Goal: Task Accomplishment & Management: Manage account settings

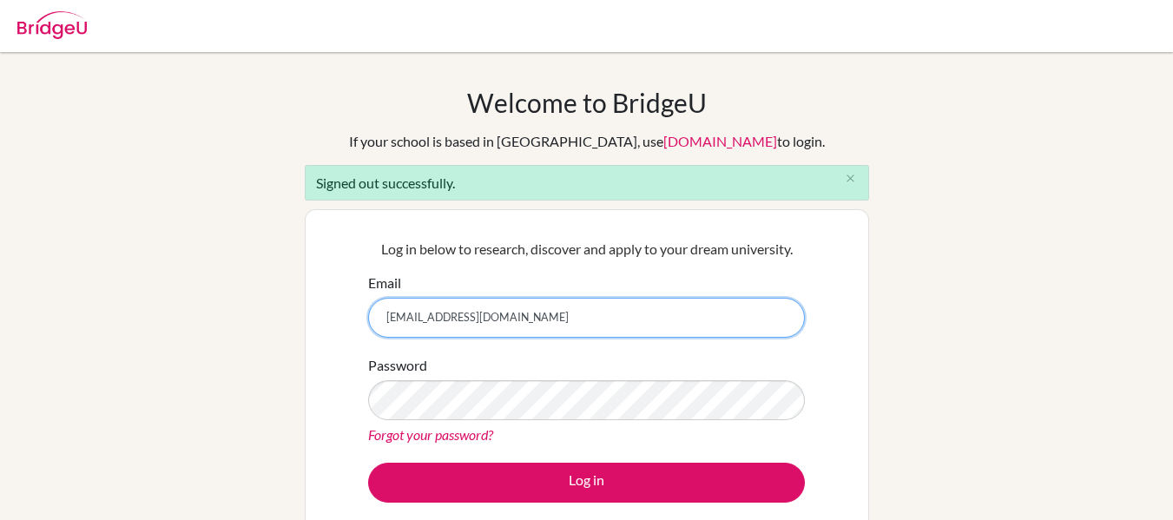
drag, startPoint x: 0, startPoint y: 0, endPoint x: 417, endPoint y: 322, distance: 526.7
drag, startPoint x: 417, startPoint y: 322, endPoint x: 482, endPoint y: 313, distance: 65.7
click at [482, 313] on input "[EMAIL_ADDRESS][DOMAIN_NAME]" at bounding box center [586, 318] width 437 height 40
click at [482, 313] on input "gmcnaught@gmail.com" at bounding box center [586, 318] width 437 height 40
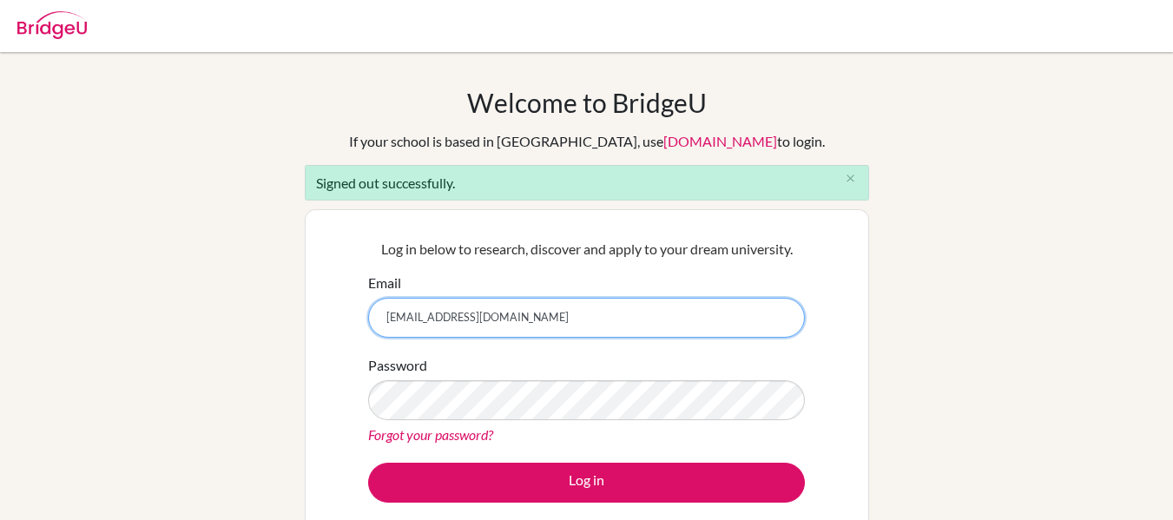
type input "graeme.mcnaught@iis.kh.edu.tw"
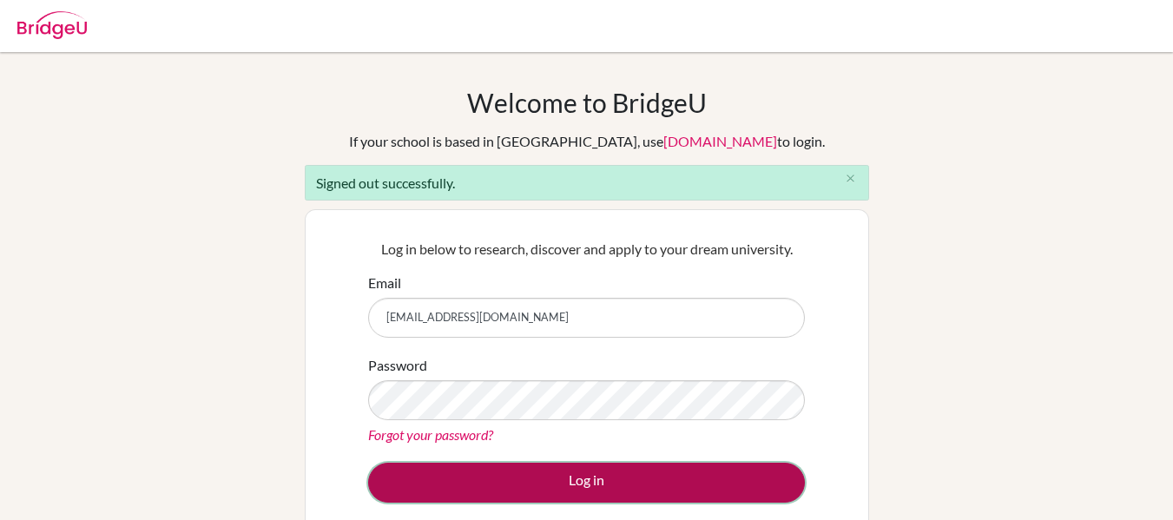
click at [516, 475] on button "Log in" at bounding box center [586, 483] width 437 height 40
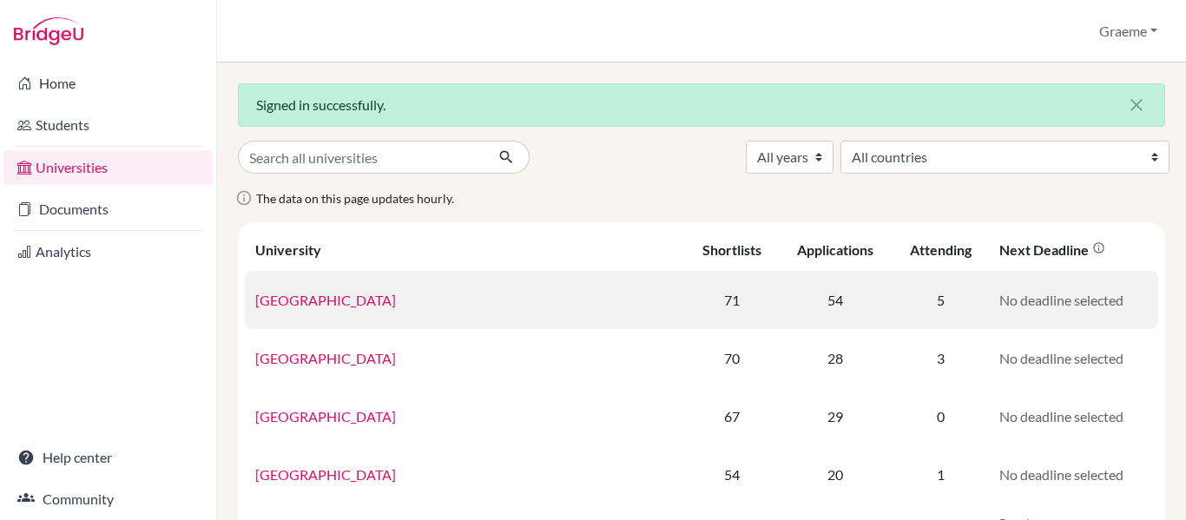
click at [344, 299] on link "[GEOGRAPHIC_DATA]" at bounding box center [325, 300] width 141 height 16
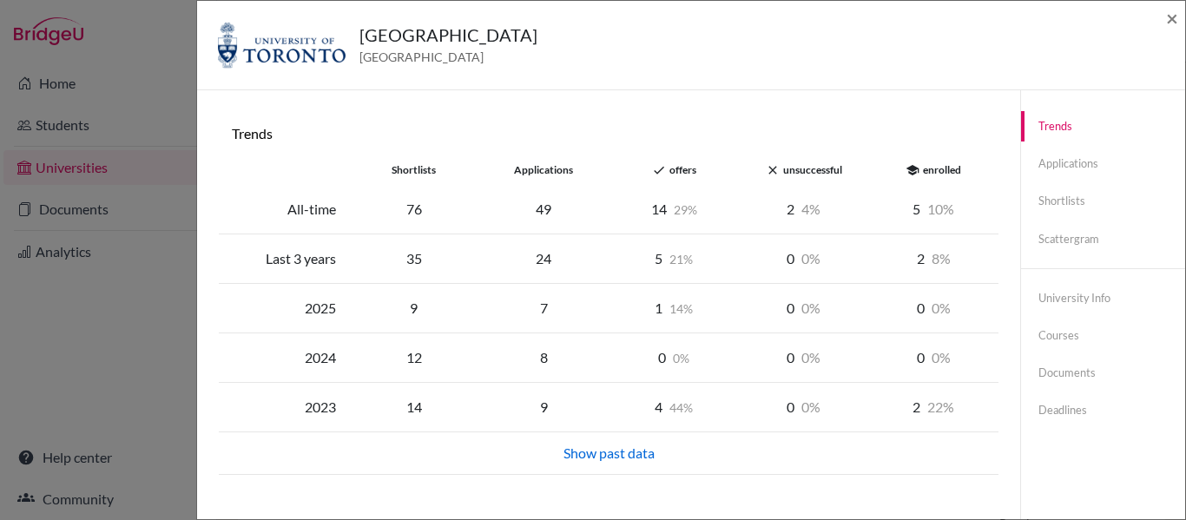
click at [65, 126] on div "University of Toronto Canada × Trends shortlists applications done offers close…" at bounding box center [593, 260] width 1186 height 520
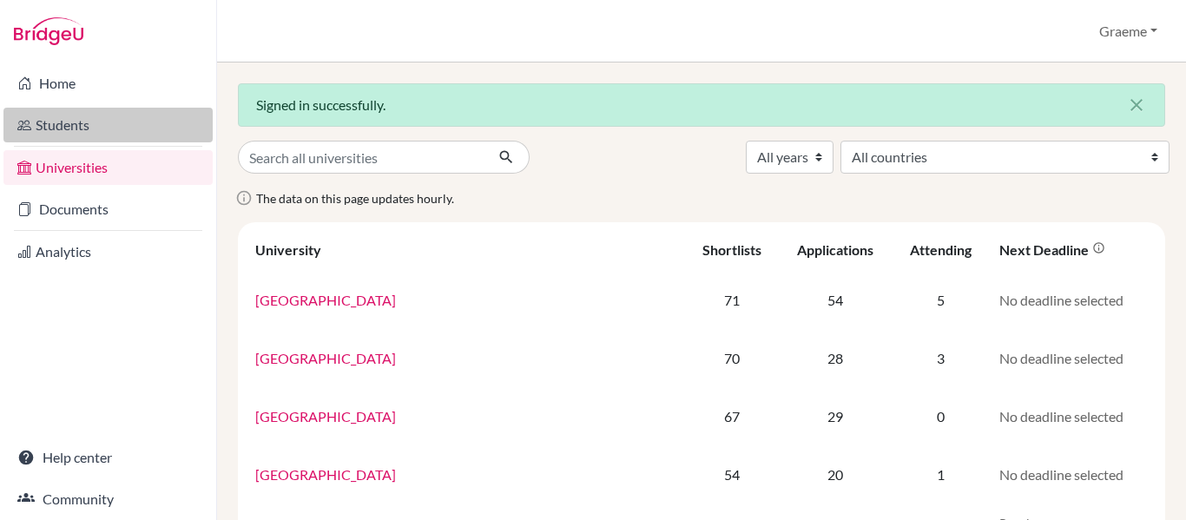
click at [65, 126] on link "Students" at bounding box center [107, 125] width 209 height 35
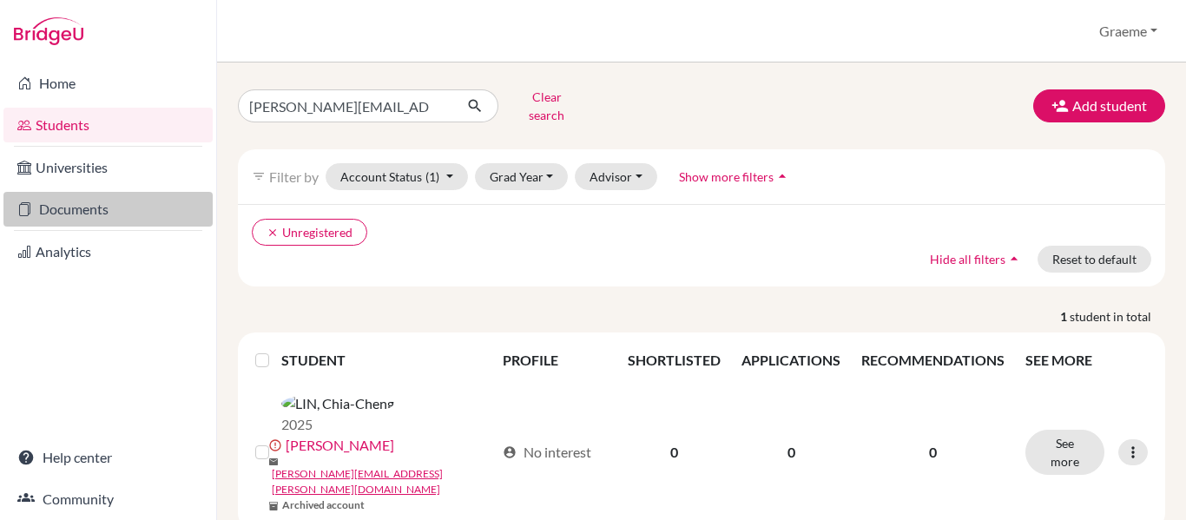
click at [90, 214] on link "Documents" at bounding box center [107, 209] width 209 height 35
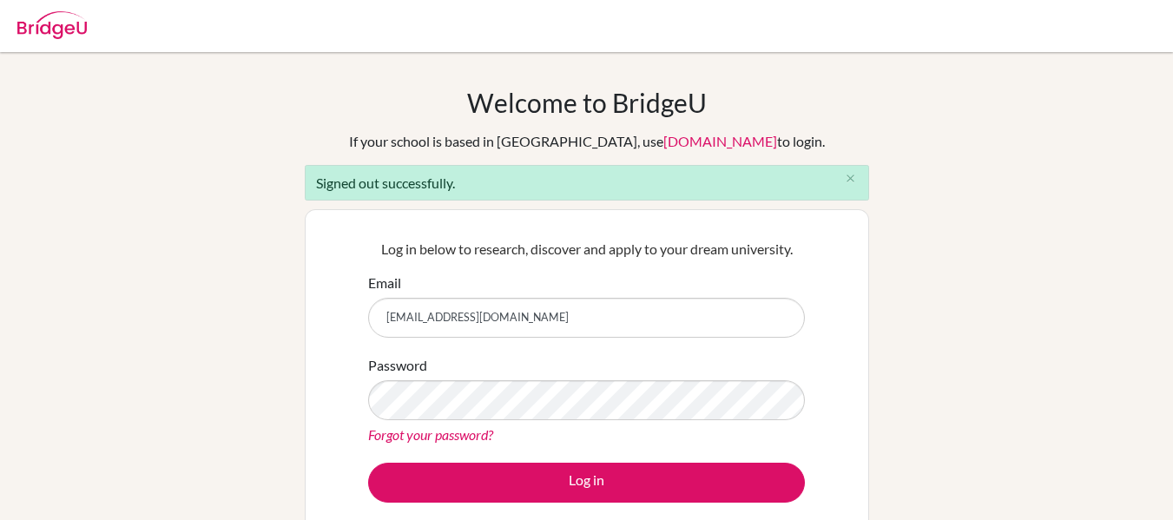
click at [571, 303] on input "[EMAIL_ADDRESS][DOMAIN_NAME]" at bounding box center [586, 318] width 437 height 40
type input "[EMAIL_ADDRESS][DOMAIN_NAME]"
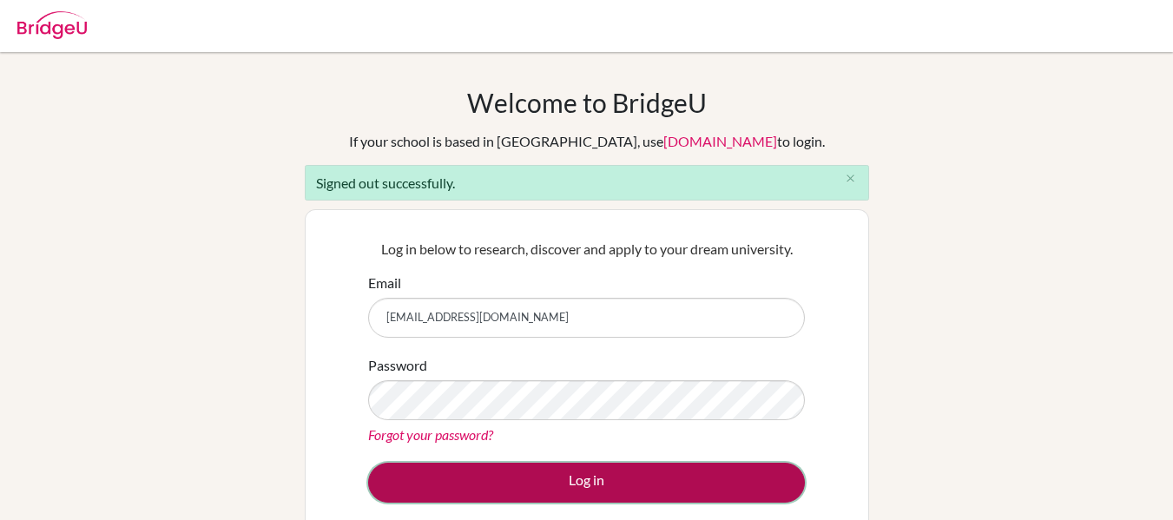
click at [542, 468] on button "Log in" at bounding box center [586, 483] width 437 height 40
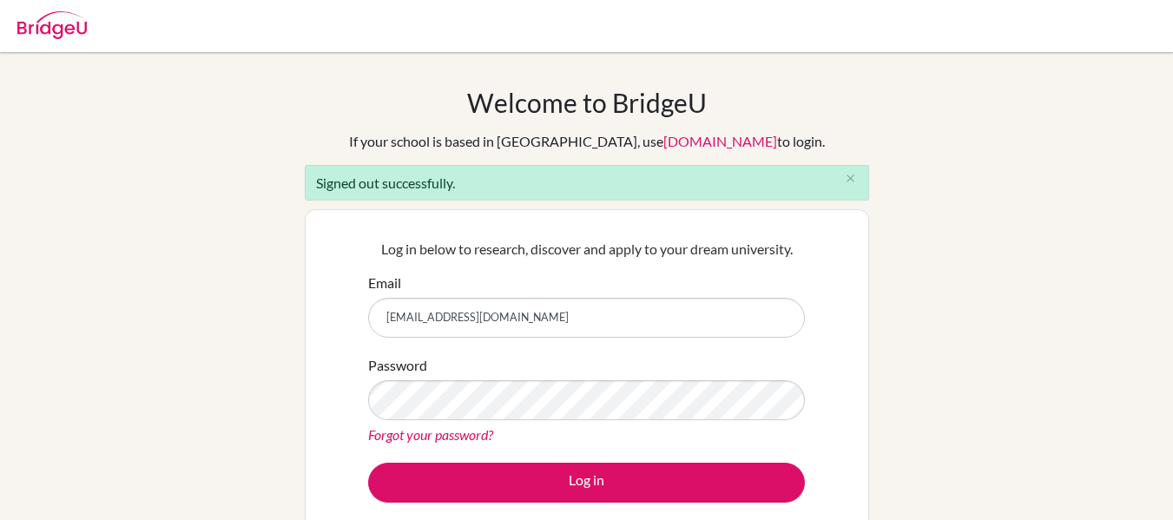
click at [549, 318] on input "[EMAIL_ADDRESS][DOMAIN_NAME]" at bounding box center [586, 318] width 437 height 40
type input "[EMAIL_ADDRESS][DOMAIN_NAME]"
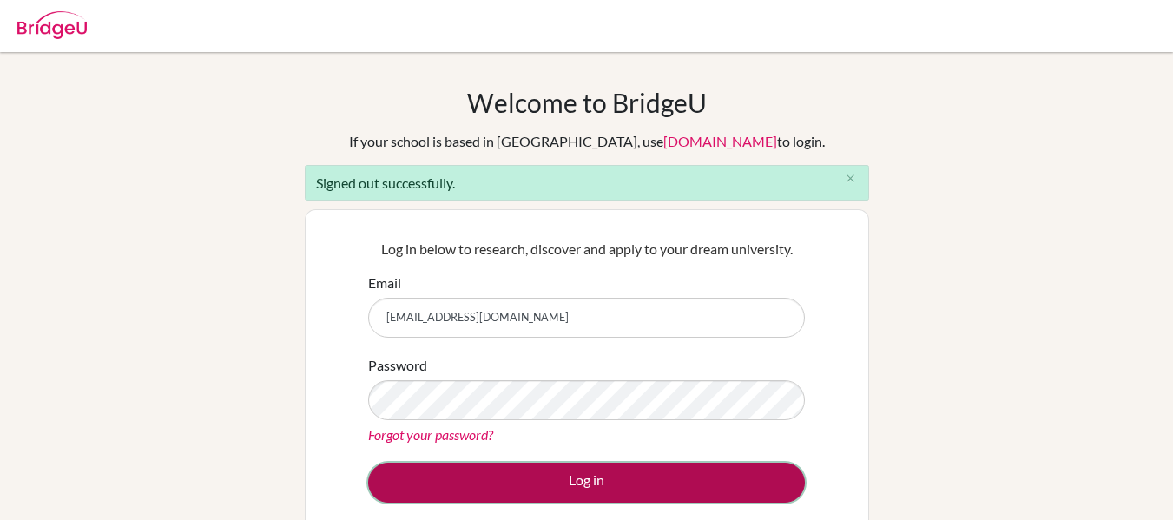
click at [537, 496] on button "Log in" at bounding box center [586, 483] width 437 height 40
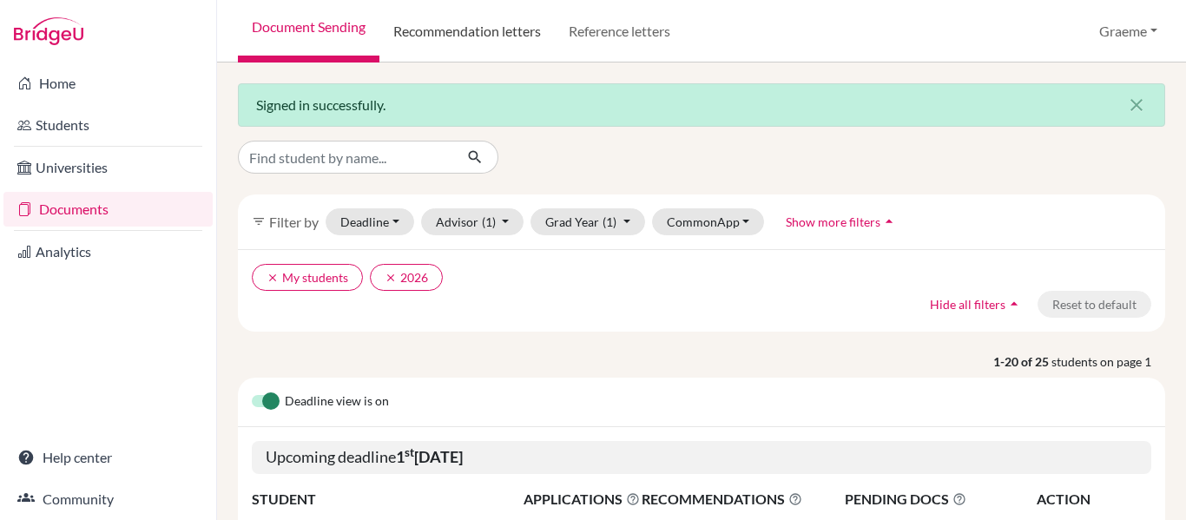
click at [470, 35] on link "Recommendation letters" at bounding box center [466, 31] width 175 height 63
click at [458, 30] on link "Recommendation letters" at bounding box center [466, 31] width 175 height 63
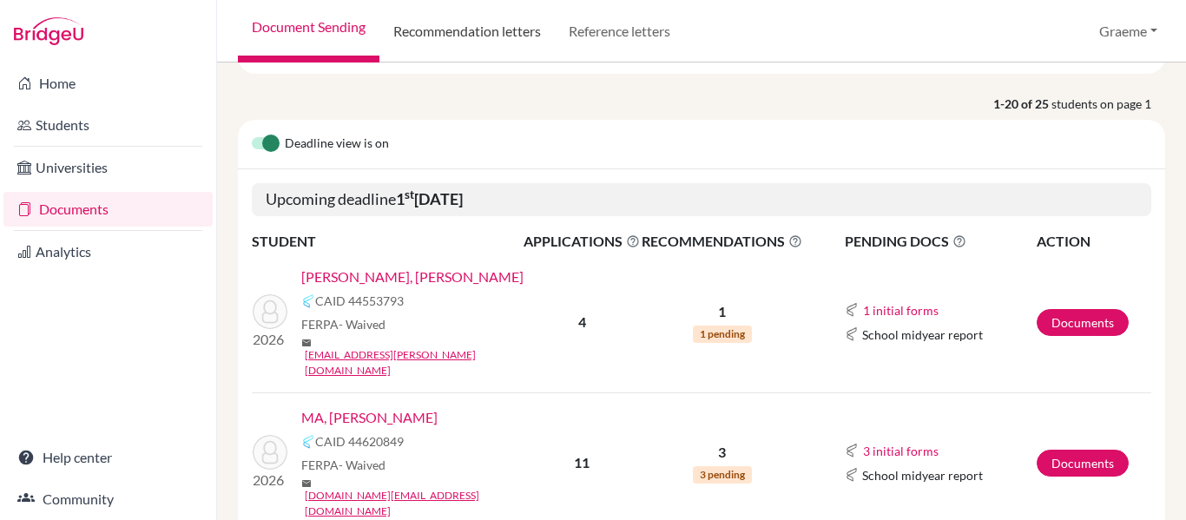
click at [469, 36] on link "Recommendation letters" at bounding box center [466, 31] width 175 height 63
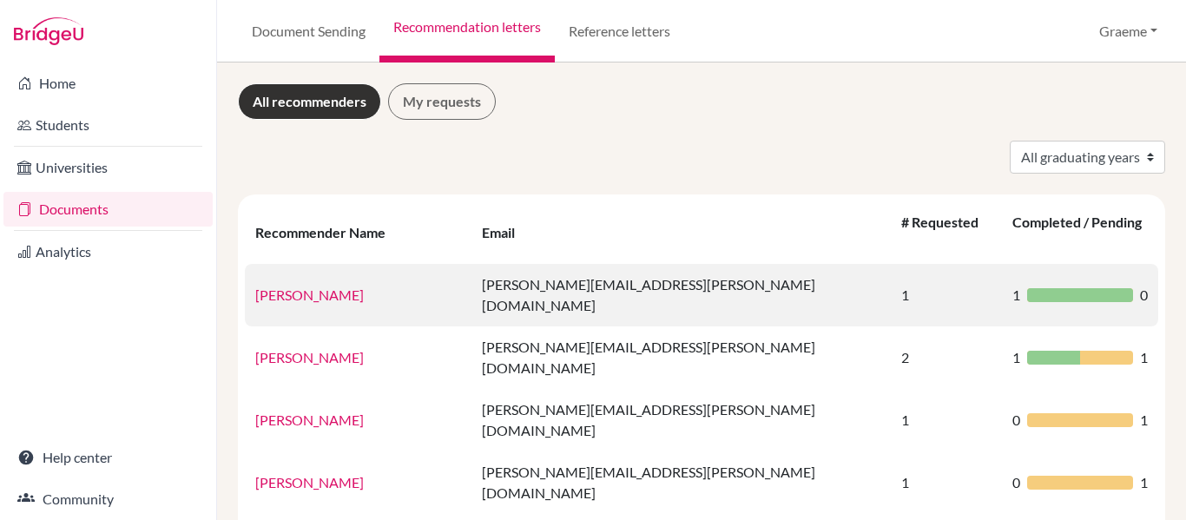
click at [314, 287] on link "[PERSON_NAME]" at bounding box center [309, 295] width 109 height 16
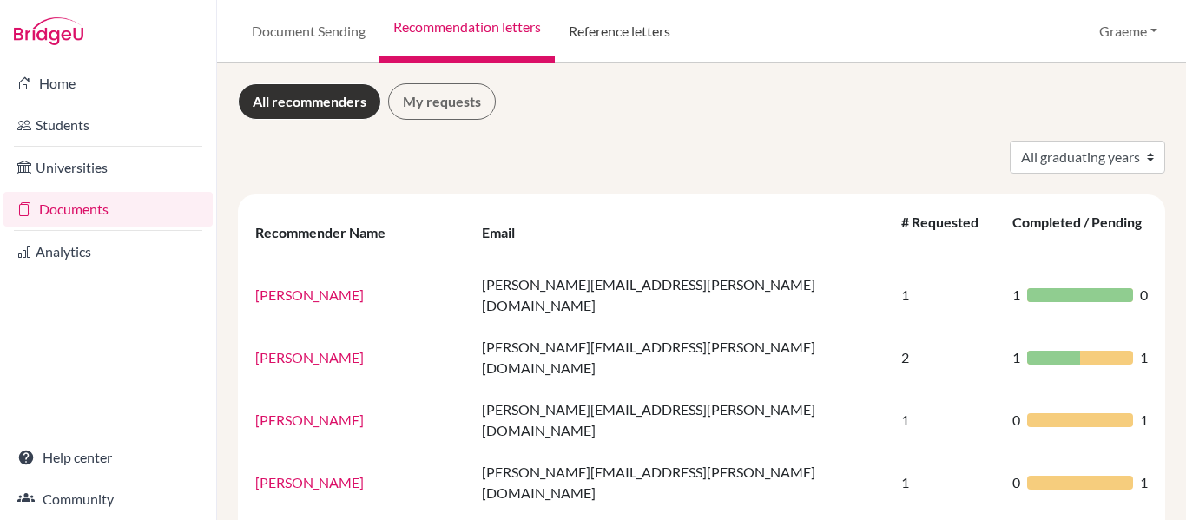
click at [641, 26] on link "Reference letters" at bounding box center [619, 31] width 129 height 63
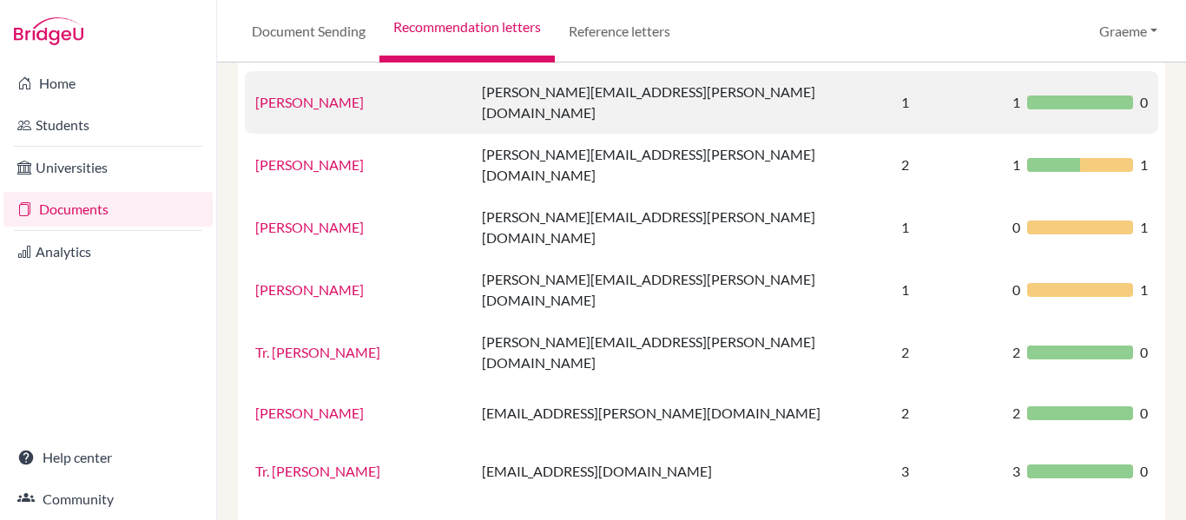
scroll to position [194, 0]
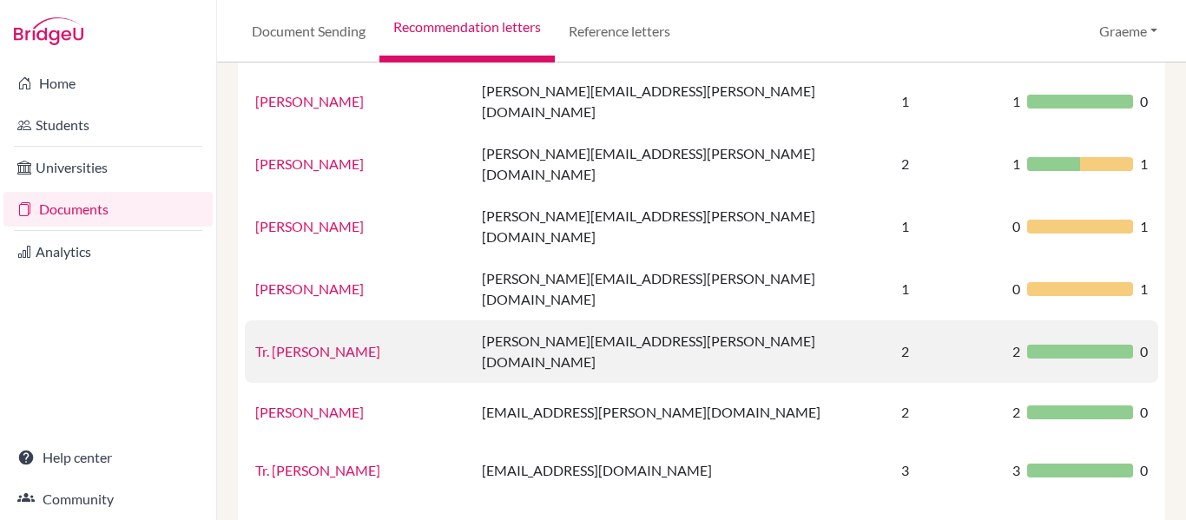
click at [300, 343] on link "Tr. [PERSON_NAME]" at bounding box center [317, 351] width 125 height 16
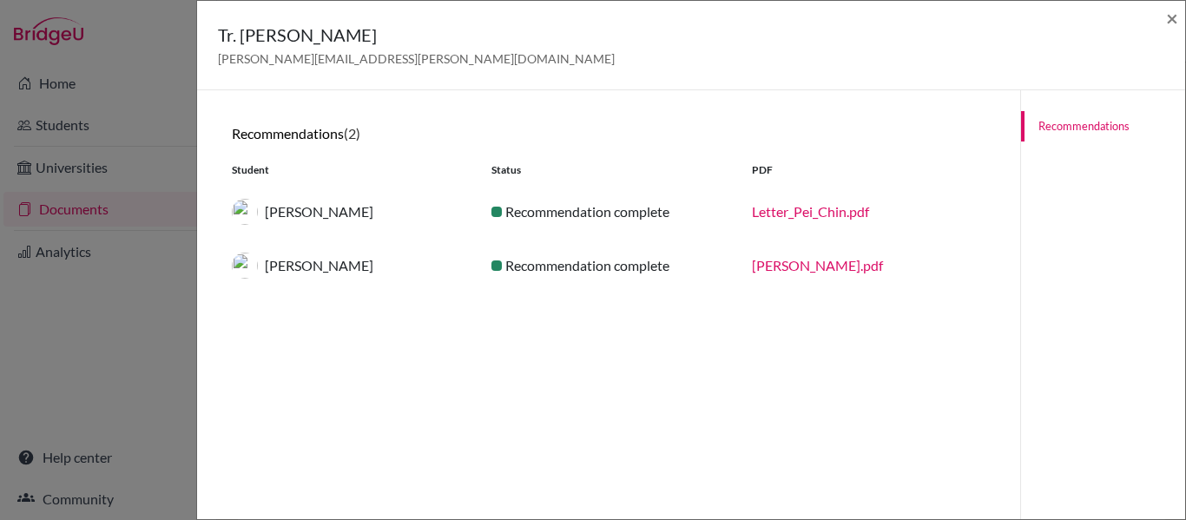
click at [833, 203] on link "Letter_Pei_Chin.pdf" at bounding box center [810, 211] width 117 height 16
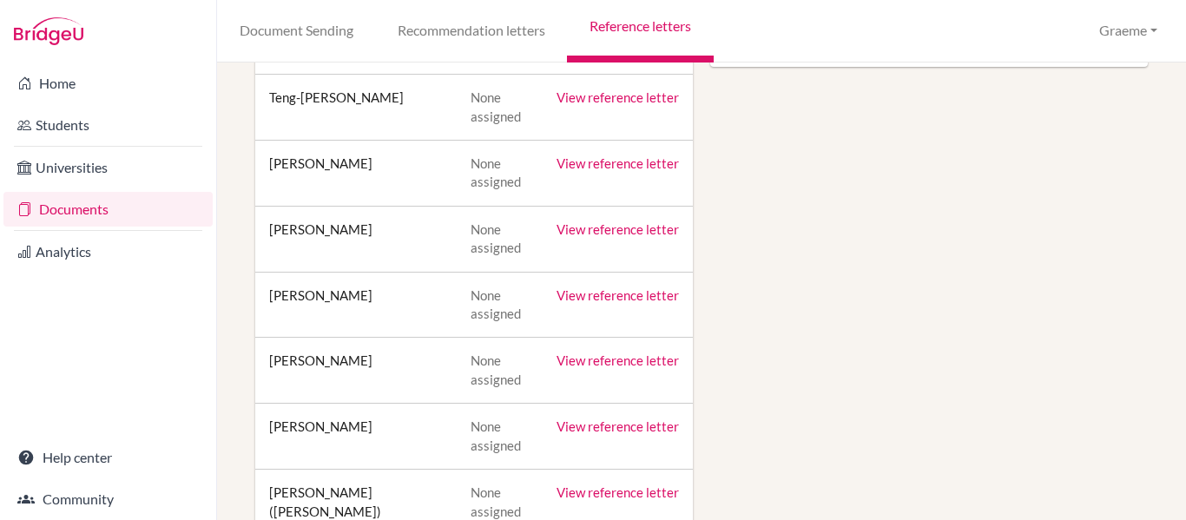
scroll to position [226, 0]
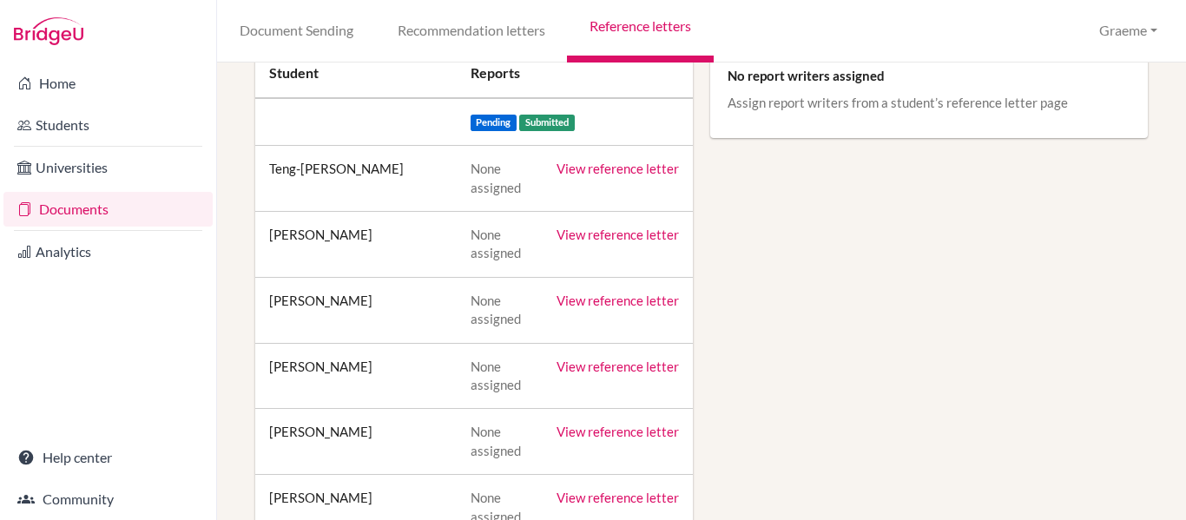
click at [588, 163] on link "View reference letter" at bounding box center [618, 169] width 122 height 16
click at [410, 37] on link "Recommendation letters" at bounding box center [471, 31] width 192 height 63
click at [447, 34] on link "Recommendation letters" at bounding box center [471, 31] width 192 height 63
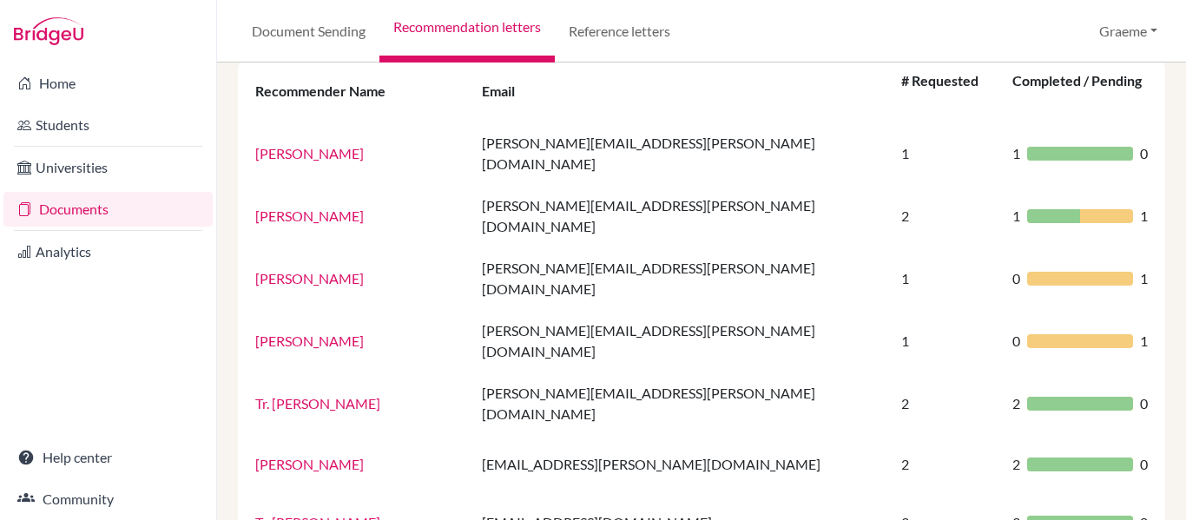
scroll to position [142, 0]
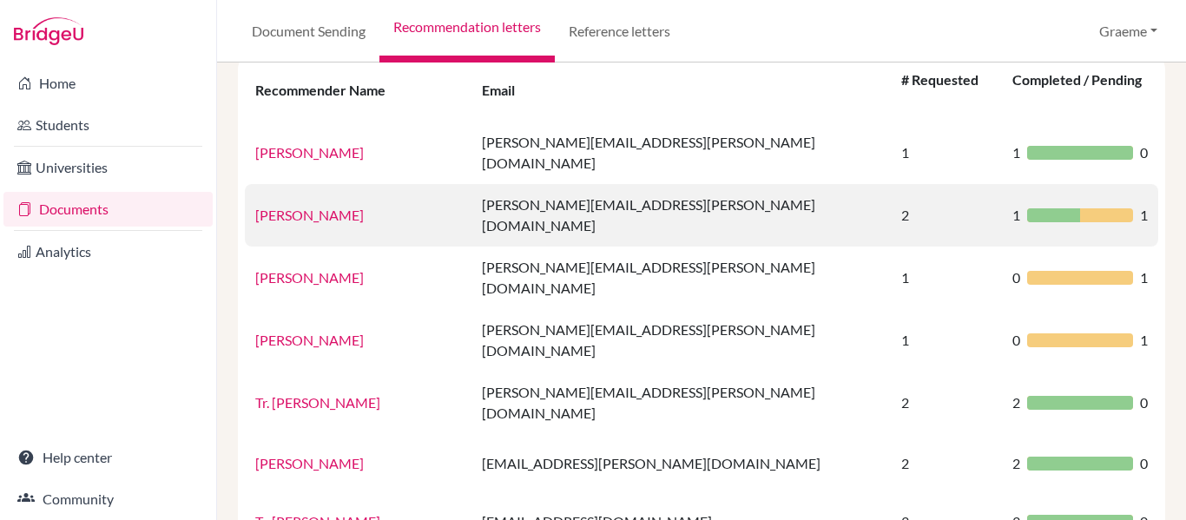
click at [282, 207] on link "[PERSON_NAME]" at bounding box center [309, 215] width 109 height 16
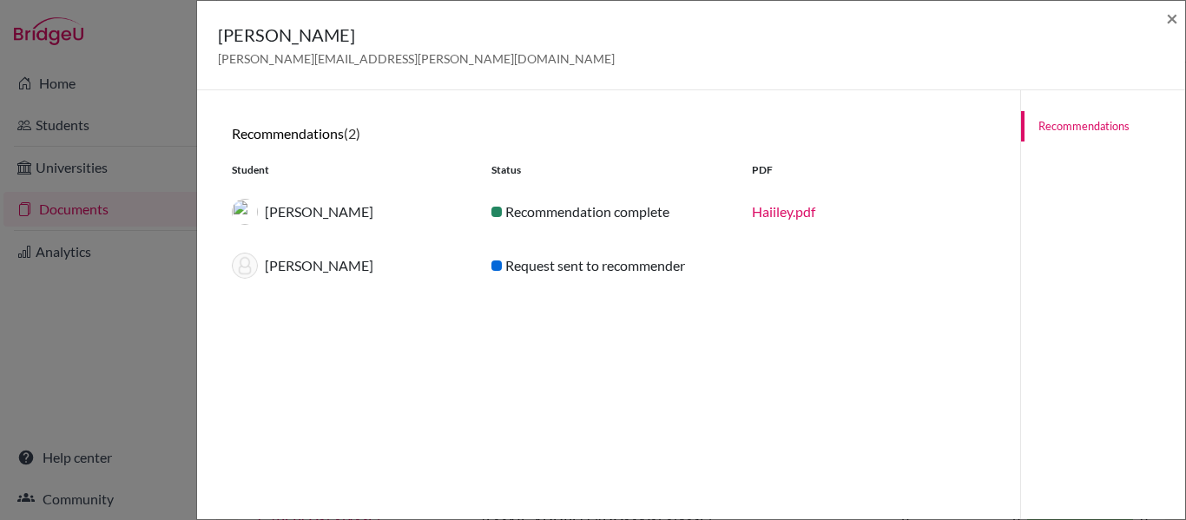
click at [326, 211] on div "[PERSON_NAME]" at bounding box center [349, 212] width 260 height 26
click at [784, 205] on link "Haiiley.pdf" at bounding box center [783, 211] width 63 height 16
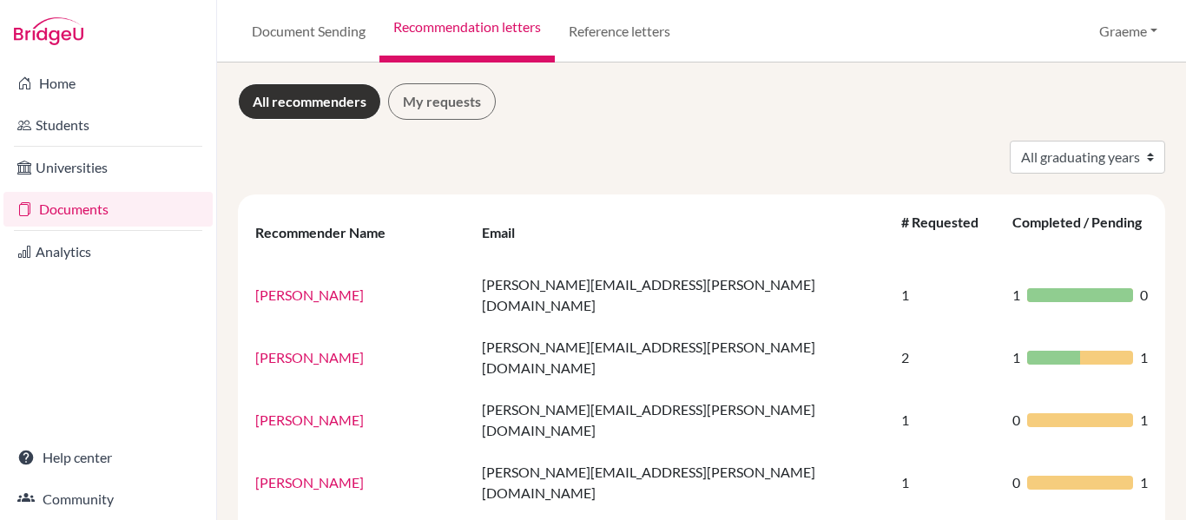
scroll to position [139, 0]
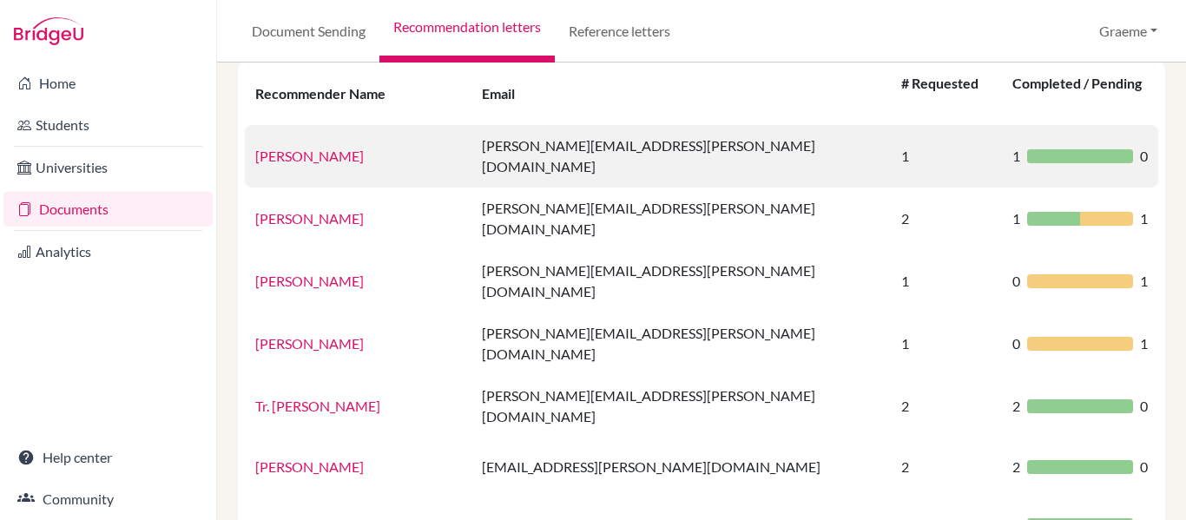
click at [302, 148] on link "[PERSON_NAME]" at bounding box center [309, 156] width 109 height 16
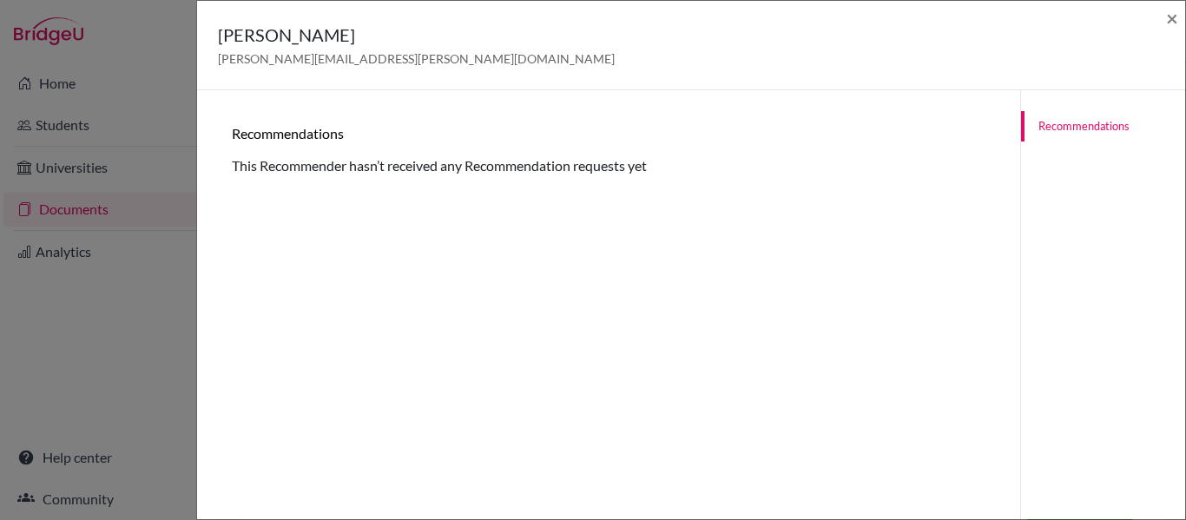
click at [1086, 119] on link "Recommendations" at bounding box center [1103, 126] width 164 height 30
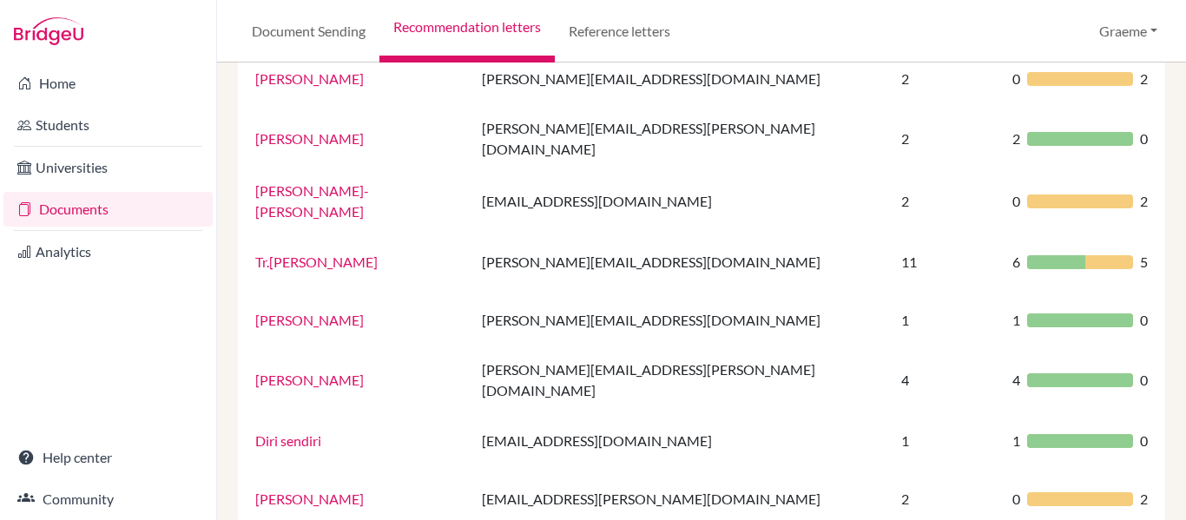
scroll to position [1273, 0]
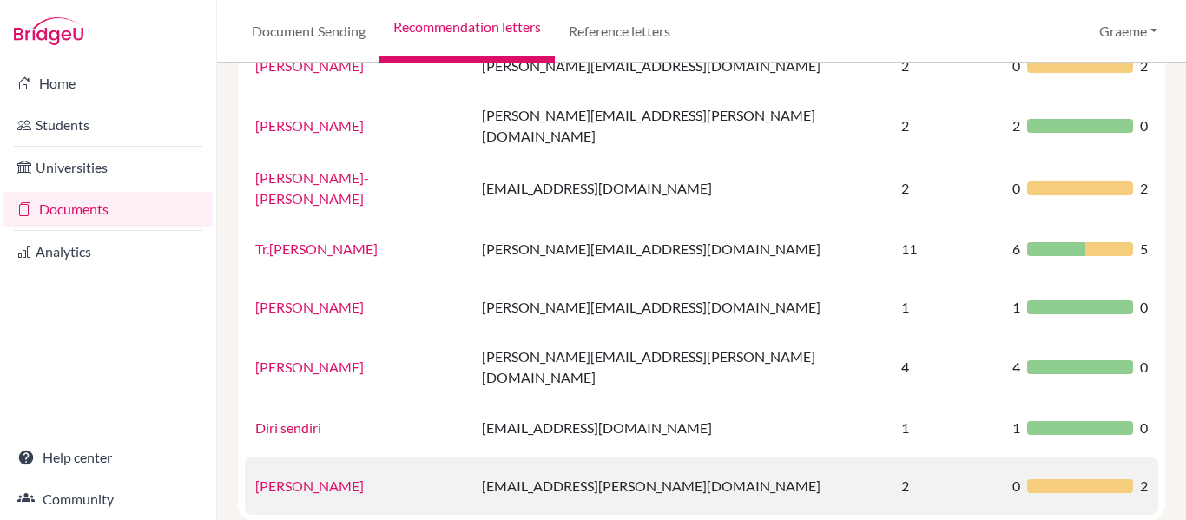
click at [287, 478] on link "[PERSON_NAME]" at bounding box center [309, 486] width 109 height 16
